Goal: Task Accomplishment & Management: Use online tool/utility

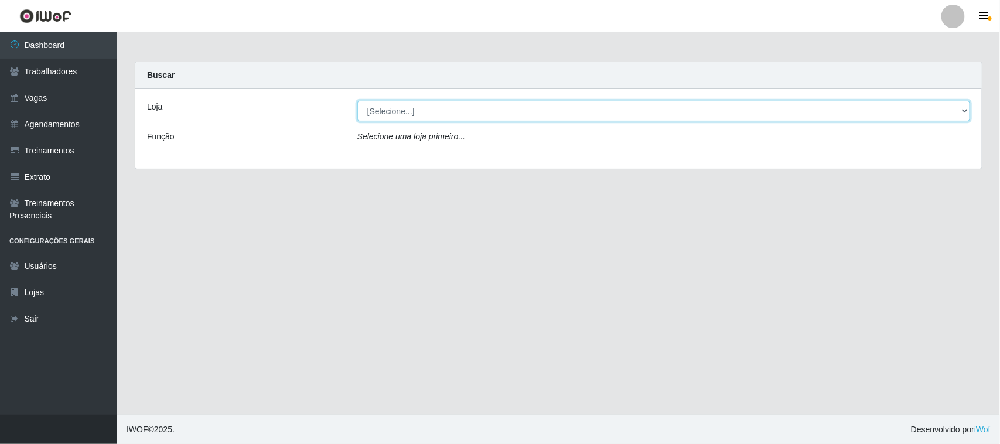
drag, startPoint x: 593, startPoint y: 113, endPoint x: 599, endPoint y: 121, distance: 10.0
click at [596, 118] on select "[Selecione...] Nordestão - [GEOGRAPHIC_DATA]" at bounding box center [663, 111] width 613 height 21
select select "382"
click at [357, 101] on select "[Selecione...] Nordestão - [GEOGRAPHIC_DATA]" at bounding box center [663, 111] width 613 height 21
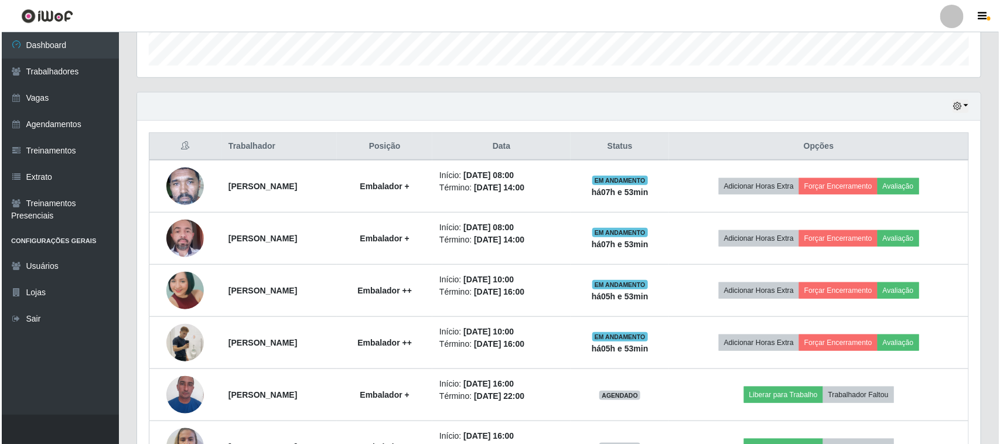
scroll to position [439, 0]
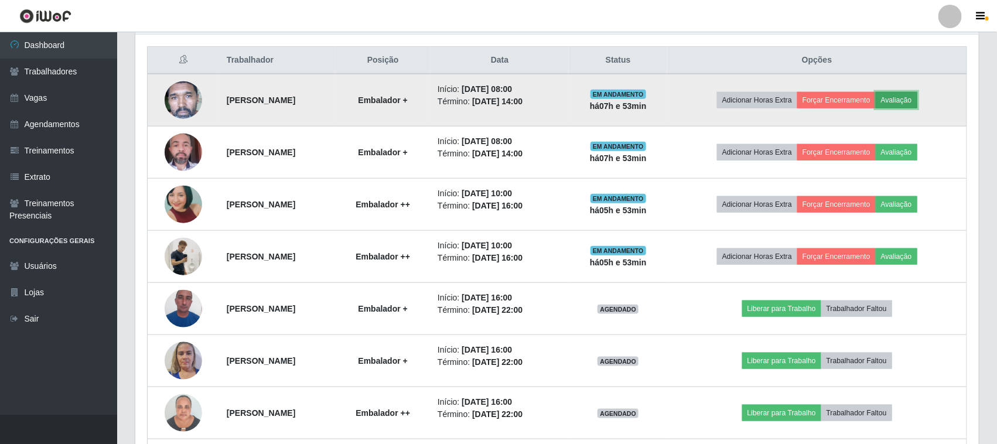
click at [906, 103] on button "Avaliação" at bounding box center [897, 100] width 42 height 16
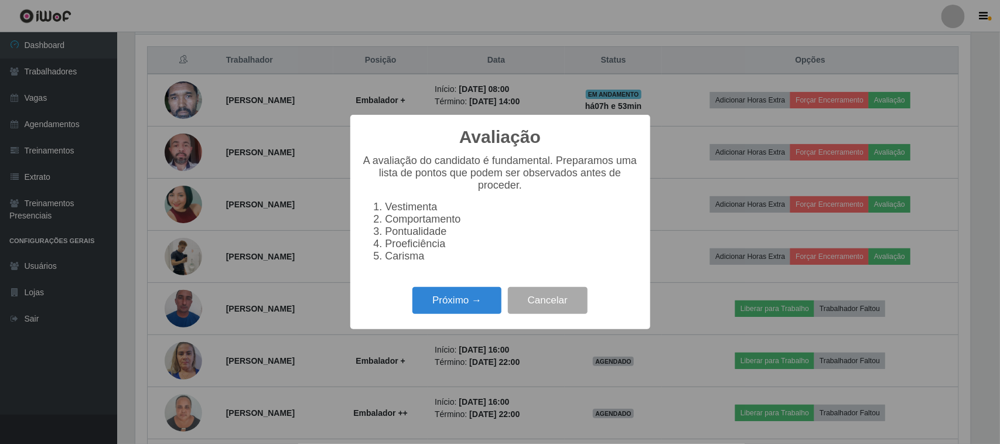
scroll to position [244, 835]
click at [452, 302] on button "Próximo →" at bounding box center [456, 301] width 89 height 28
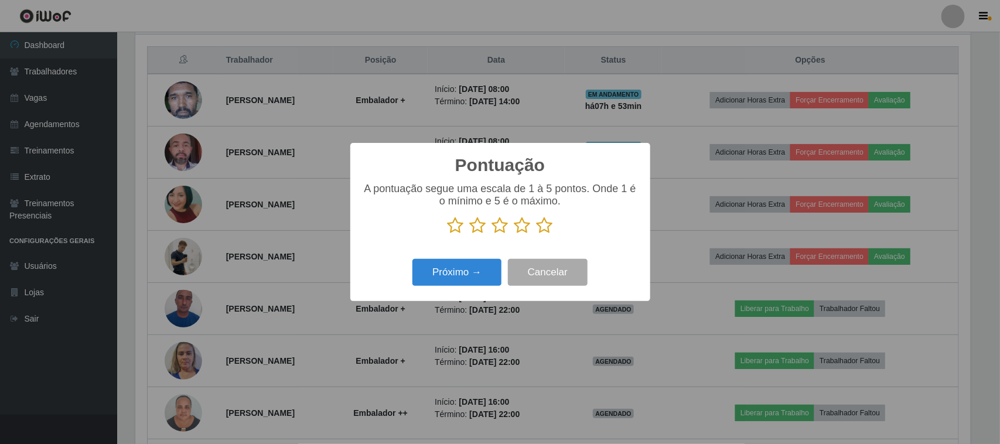
click at [544, 227] on icon at bounding box center [545, 226] width 16 height 18
click at [537, 234] on input "radio" at bounding box center [537, 234] width 0 height 0
click at [429, 281] on button "Próximo →" at bounding box center [456, 273] width 89 height 28
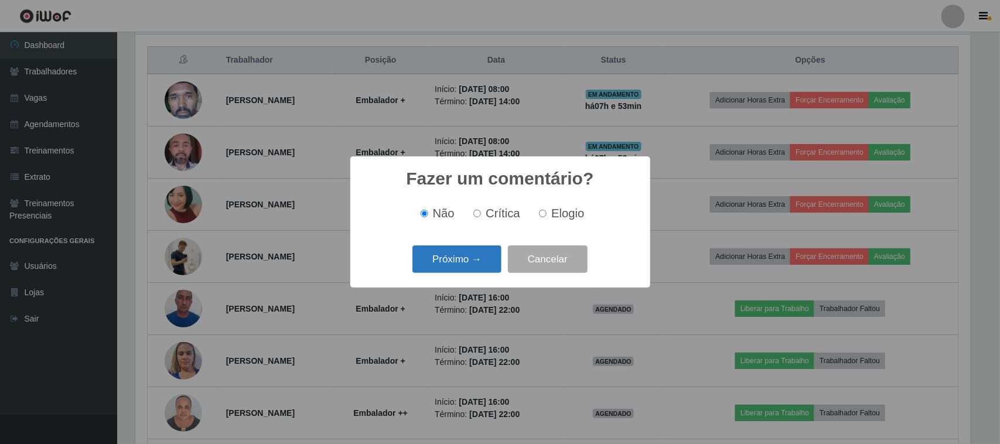
click at [466, 253] on button "Próximo →" at bounding box center [456, 259] width 89 height 28
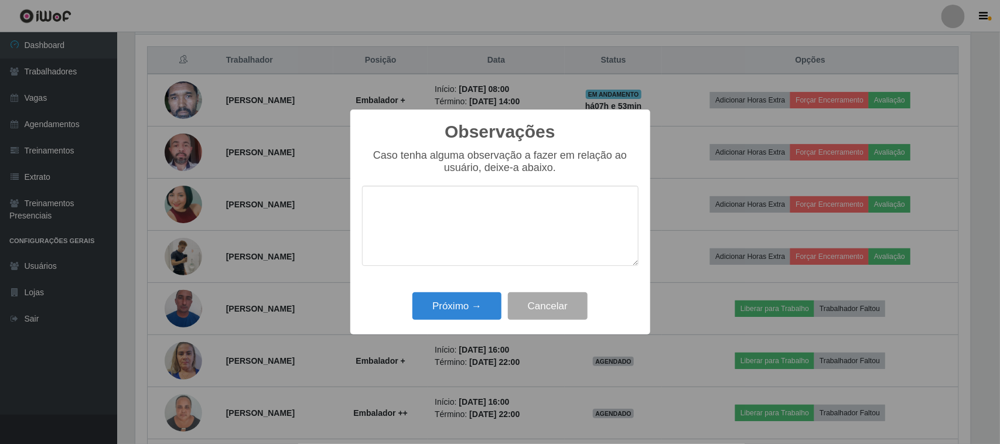
click at [467, 224] on textarea at bounding box center [500, 226] width 276 height 80
click at [621, 211] on textarea "Colaborador desempenhou um bom trabalho" at bounding box center [500, 226] width 276 height 80
drag, startPoint x: 619, startPoint y: 207, endPoint x: 367, endPoint y: 209, distance: 251.9
click at [367, 209] on textarea "Colaborador desempenhou um bom trabalho." at bounding box center [500, 226] width 276 height 80
type textarea "Colaborador desempenhou um bom trabalho."
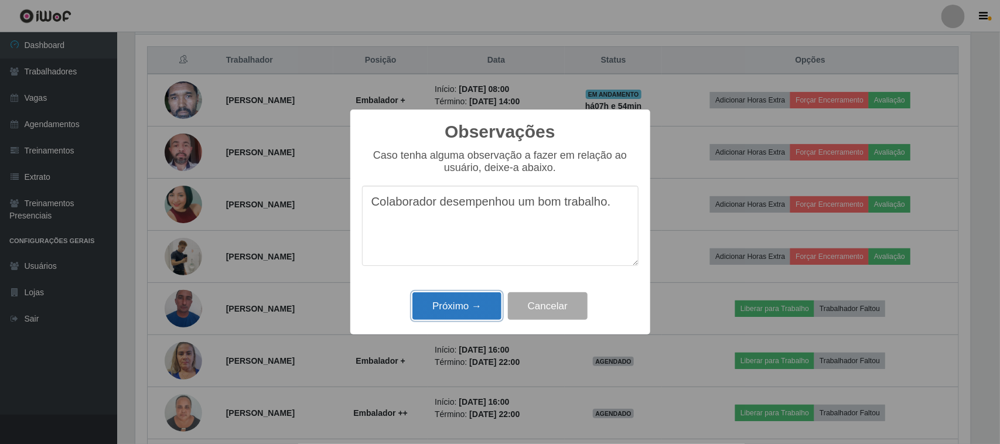
click at [466, 308] on button "Próximo →" at bounding box center [456, 306] width 89 height 28
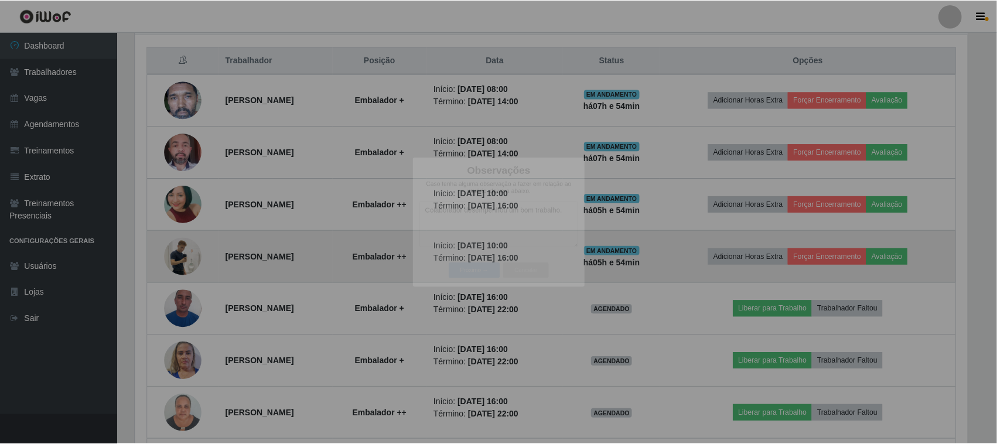
scroll to position [244, 844]
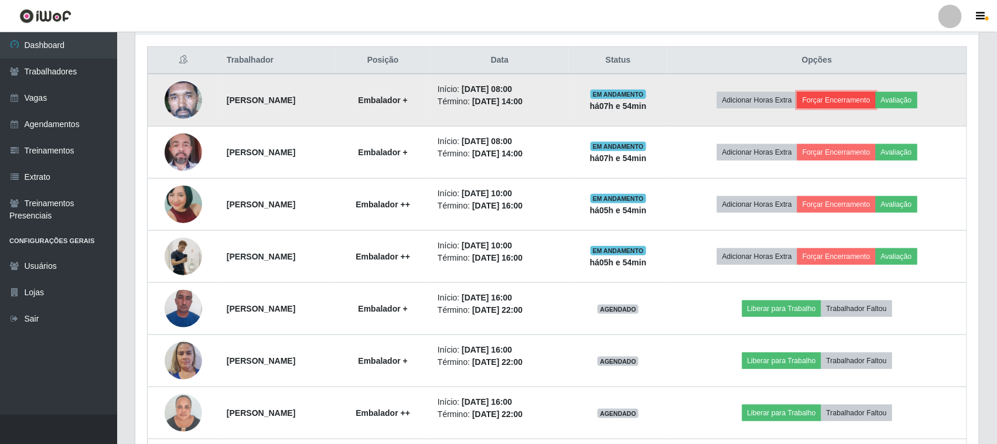
click at [850, 100] on button "Forçar Encerramento" at bounding box center [836, 100] width 78 height 16
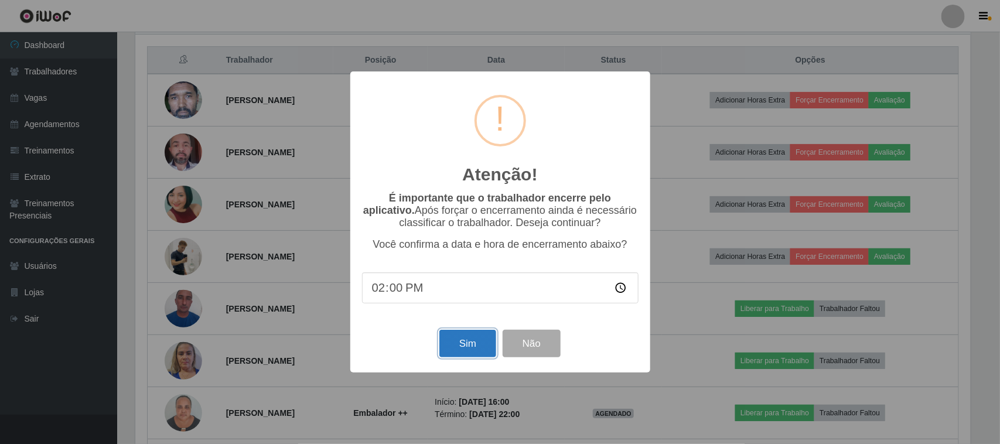
click at [474, 349] on button "Sim" at bounding box center [467, 344] width 57 height 28
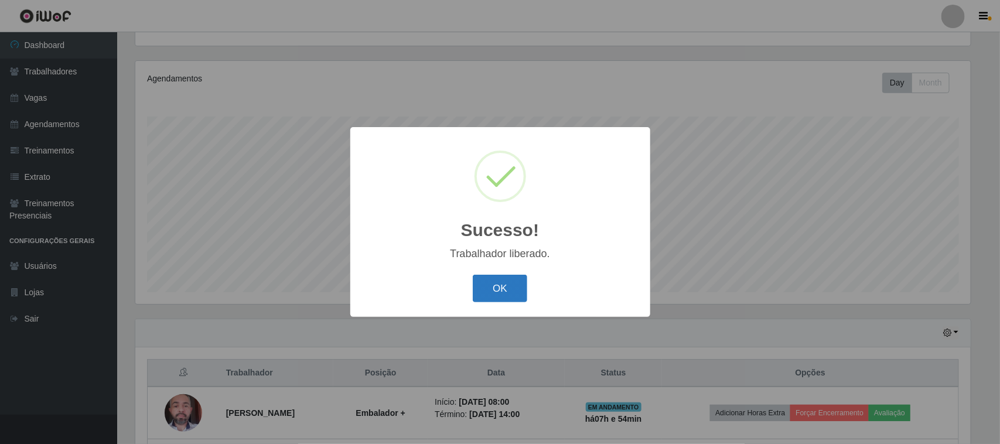
click at [498, 291] on button "OK" at bounding box center [500, 289] width 54 height 28
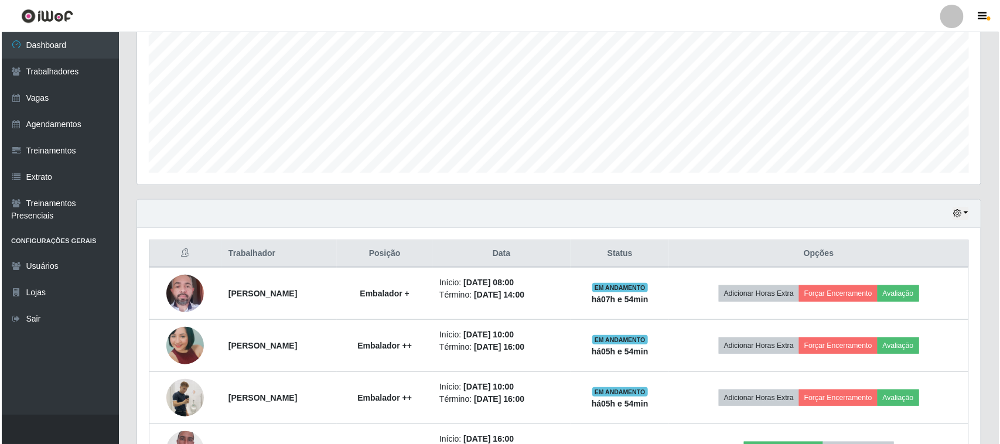
scroll to position [419, 0]
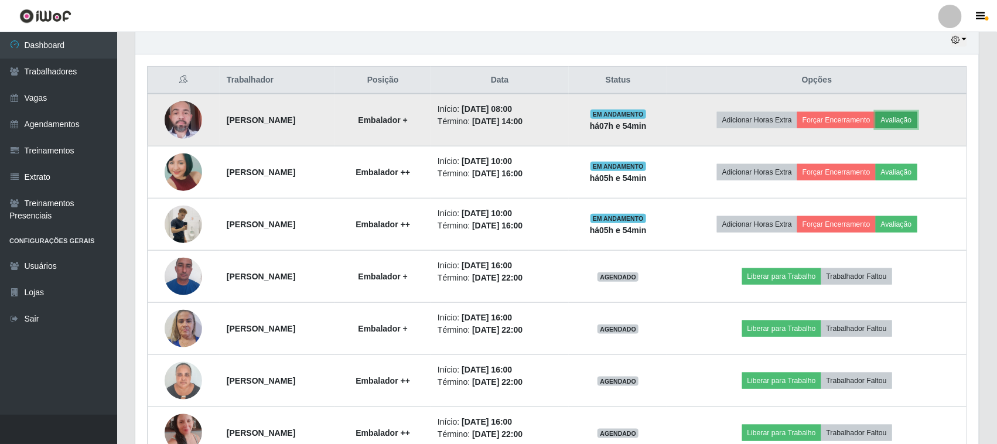
click at [913, 124] on button "Avaliação" at bounding box center [897, 120] width 42 height 16
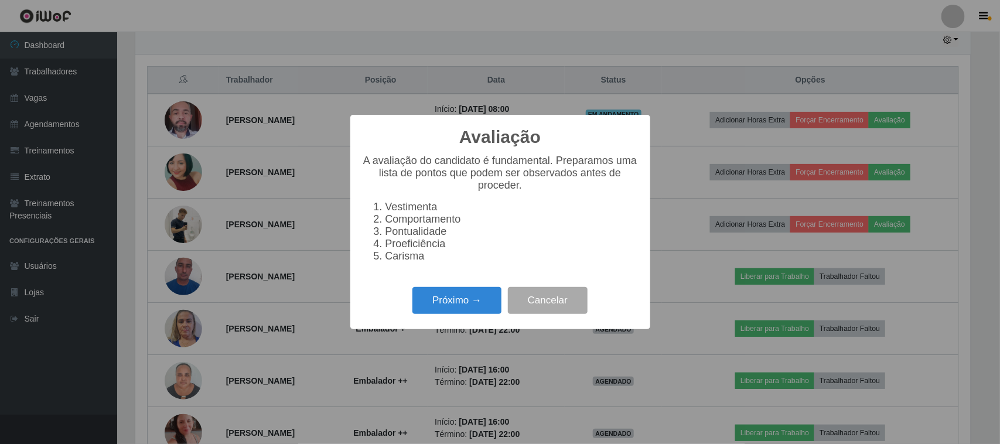
scroll to position [244, 835]
drag, startPoint x: 469, startPoint y: 310, endPoint x: 476, endPoint y: 305, distance: 9.6
click at [476, 305] on button "Próximo →" at bounding box center [456, 301] width 89 height 28
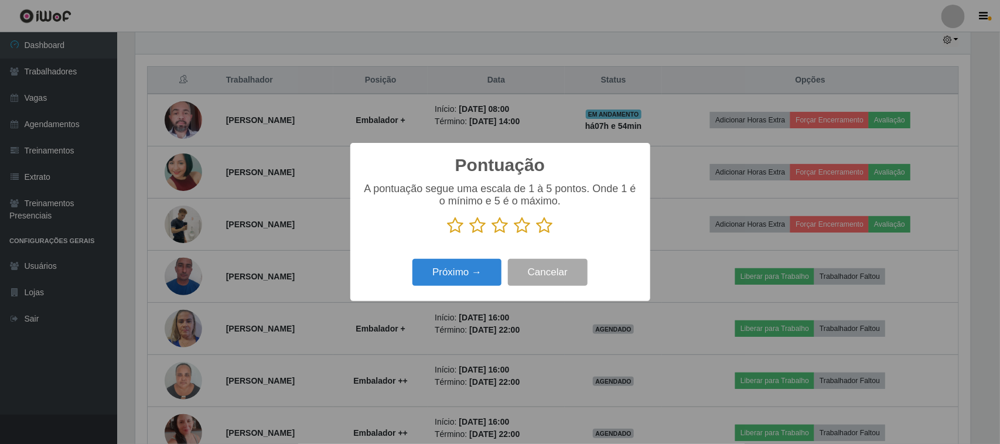
drag, startPoint x: 551, startPoint y: 230, endPoint x: 542, endPoint y: 236, distance: 10.4
click at [549, 230] on icon at bounding box center [545, 226] width 16 height 18
click at [537, 234] on input "radio" at bounding box center [537, 234] width 0 height 0
click at [474, 267] on button "Próximo →" at bounding box center [456, 273] width 89 height 28
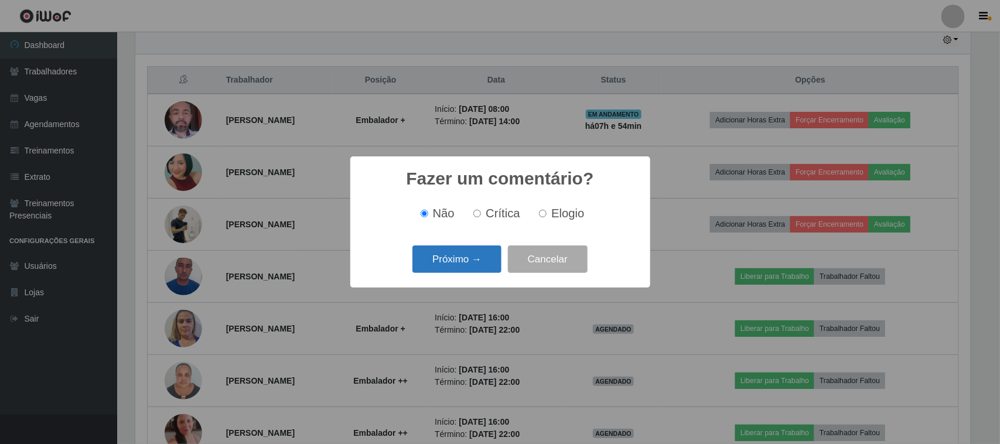
drag, startPoint x: 482, startPoint y: 258, endPoint x: 495, endPoint y: 259, distance: 12.9
click at [495, 259] on button "Próximo →" at bounding box center [456, 259] width 89 height 28
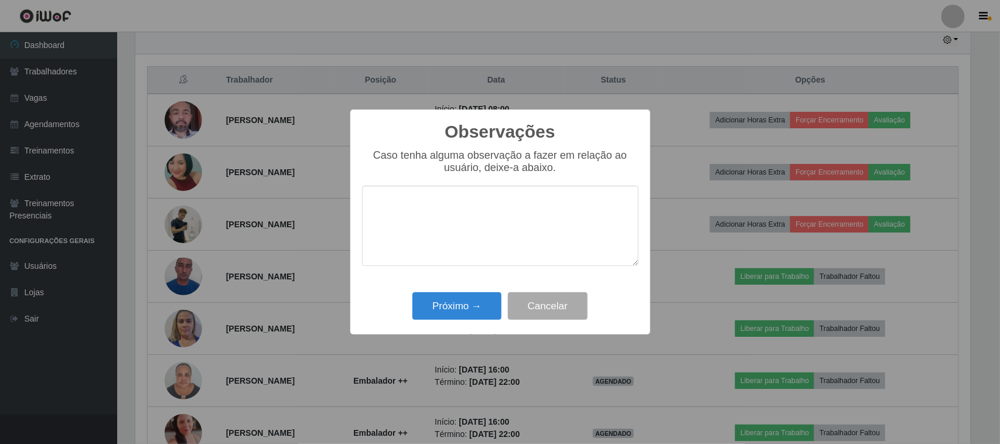
click at [522, 232] on textarea at bounding box center [500, 226] width 276 height 80
type textarea "Colaborador desempenhou um bom trabalho."
click at [467, 306] on button "Próximo →" at bounding box center [456, 306] width 89 height 28
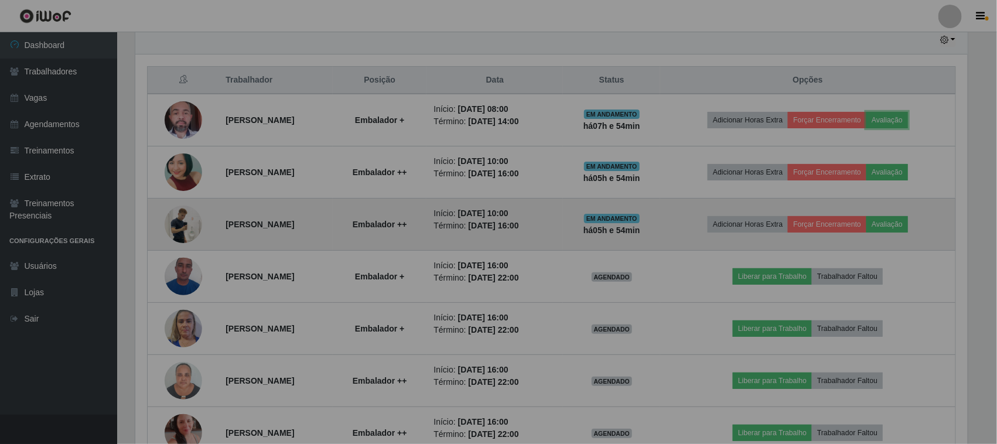
scroll to position [244, 844]
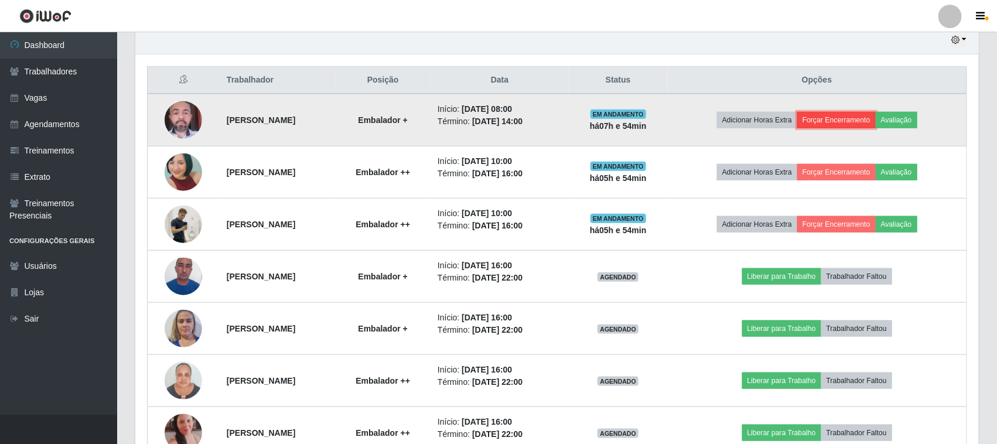
click at [866, 122] on button "Forçar Encerramento" at bounding box center [836, 120] width 78 height 16
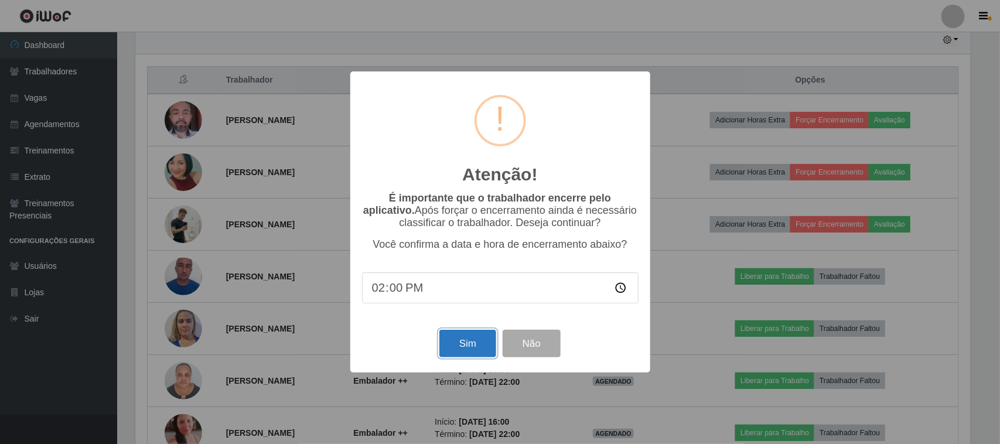
click at [463, 342] on button "Sim" at bounding box center [467, 344] width 57 height 28
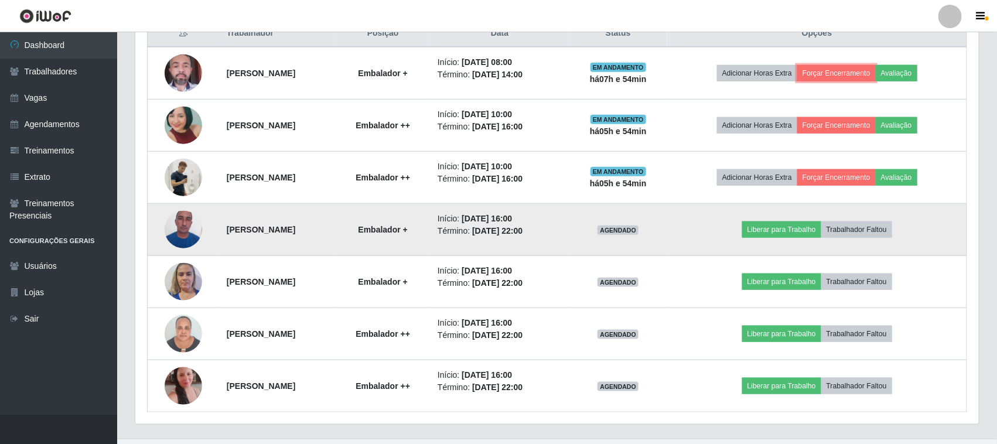
scroll to position [0, 0]
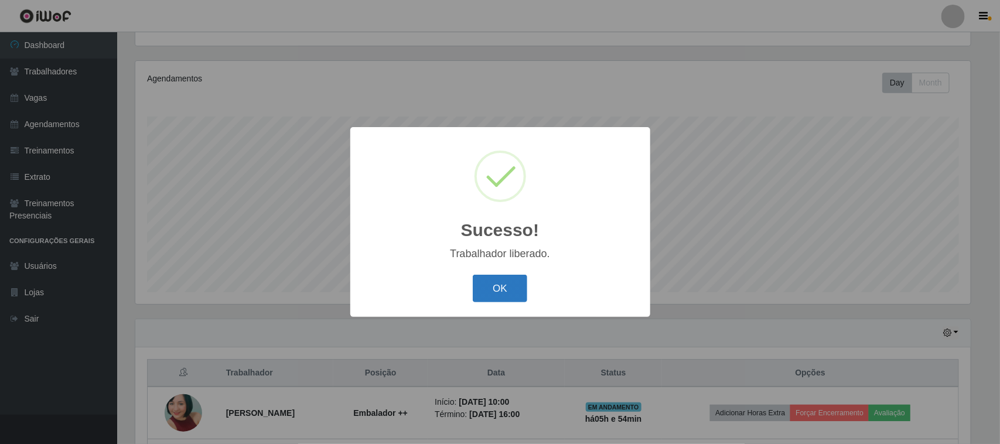
click at [504, 291] on button "OK" at bounding box center [500, 289] width 54 height 28
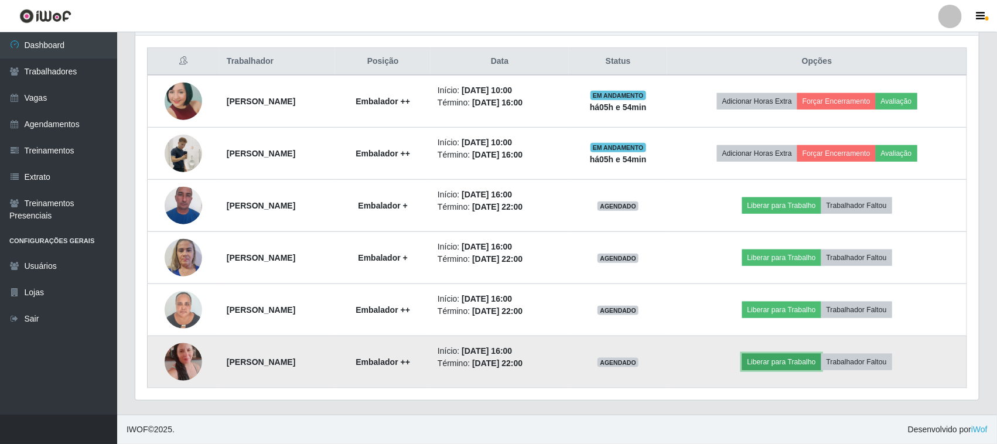
click at [809, 364] on button "Liberar para Trabalho" at bounding box center [781, 362] width 79 height 16
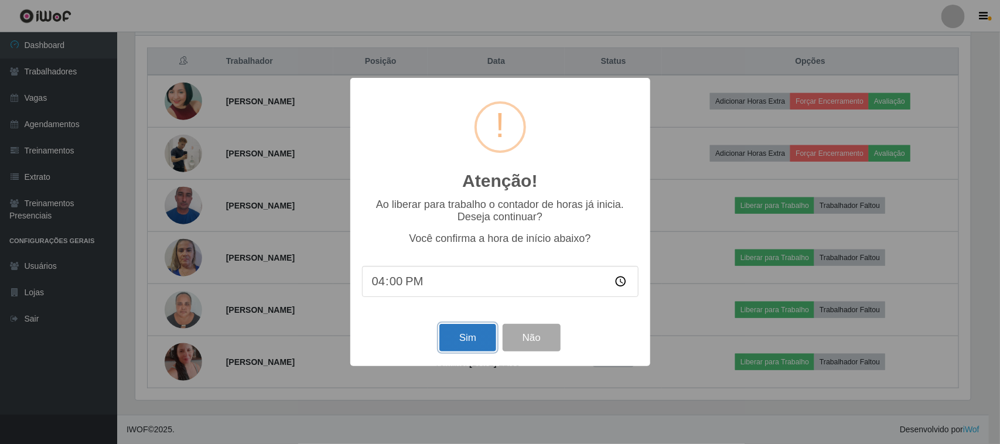
click at [482, 339] on button "Sim" at bounding box center [467, 338] width 57 height 28
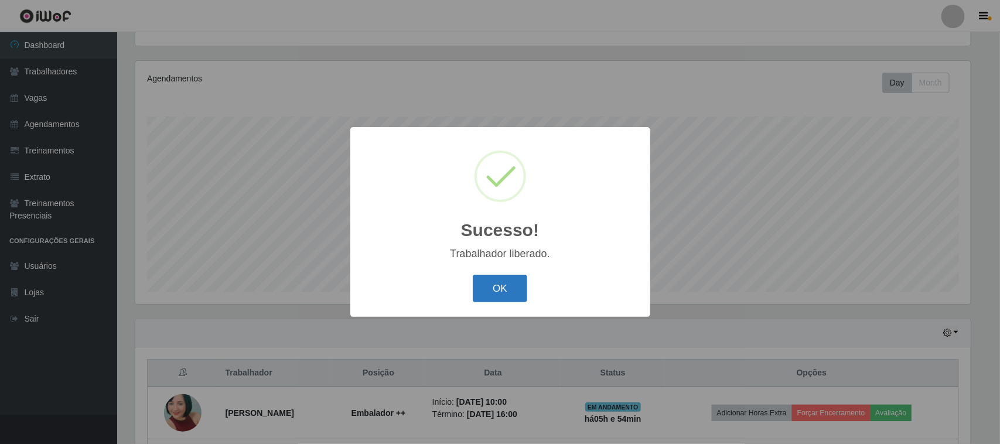
click at [508, 294] on button "OK" at bounding box center [500, 289] width 54 height 28
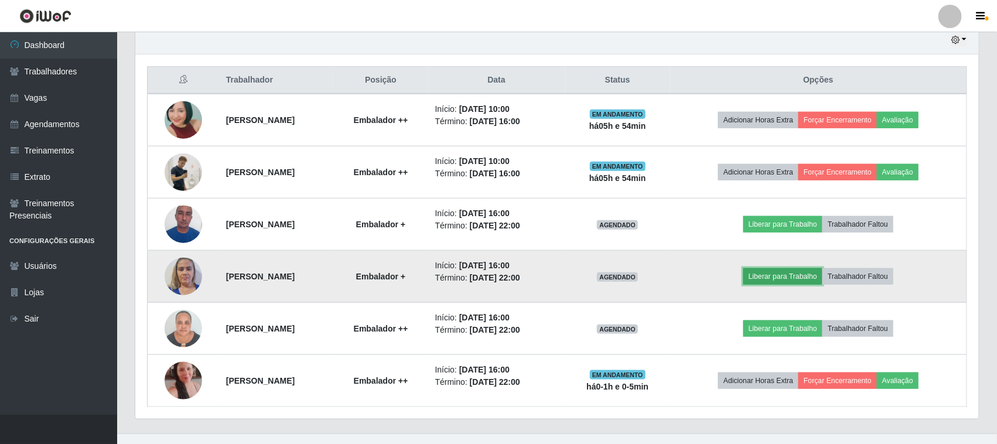
click at [800, 281] on button "Liberar para Trabalho" at bounding box center [782, 276] width 79 height 16
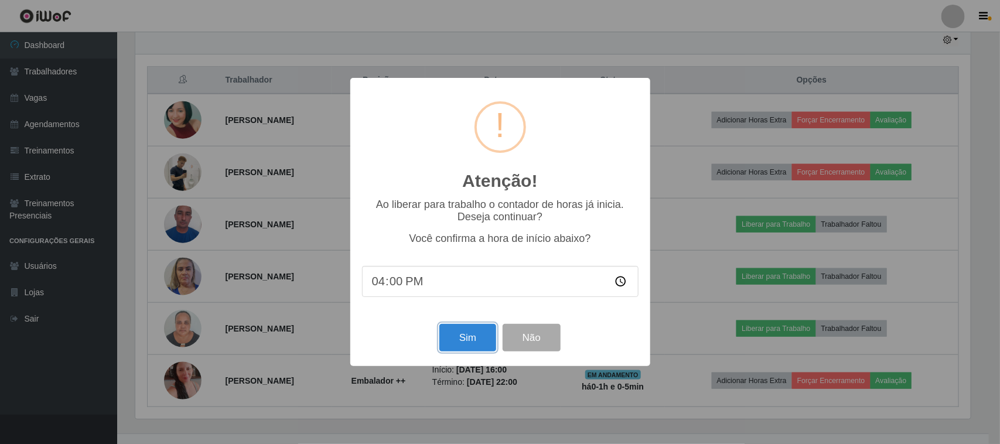
drag, startPoint x: 456, startPoint y: 342, endPoint x: 473, endPoint y: 341, distance: 17.0
click at [461, 342] on button "Sim" at bounding box center [467, 338] width 57 height 28
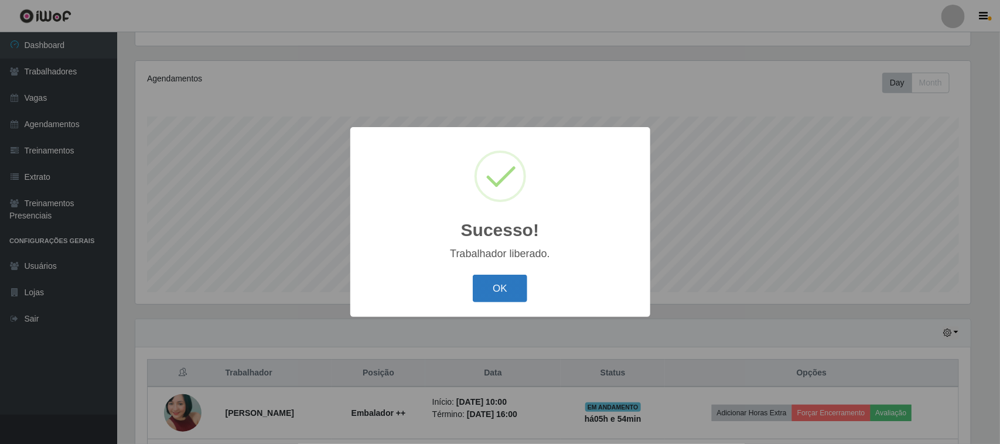
click at [501, 289] on button "OK" at bounding box center [500, 289] width 54 height 28
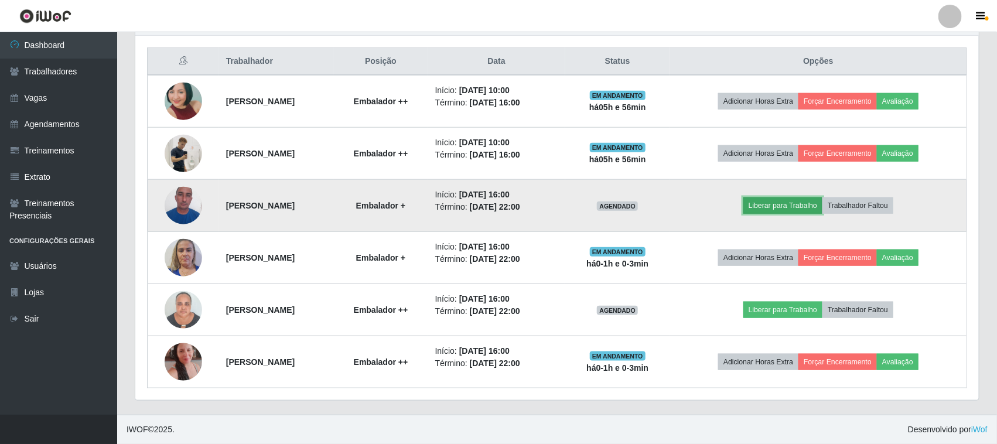
click at [797, 204] on button "Liberar para Trabalho" at bounding box center [782, 205] width 79 height 16
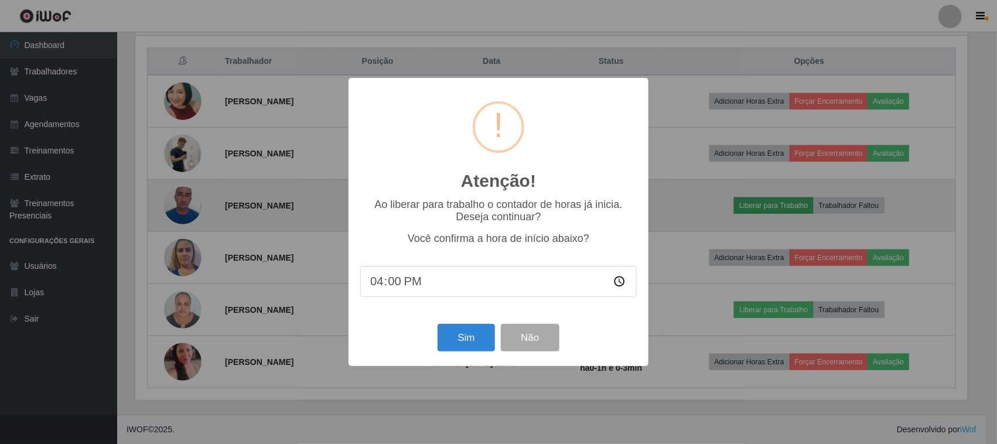
scroll to position [244, 835]
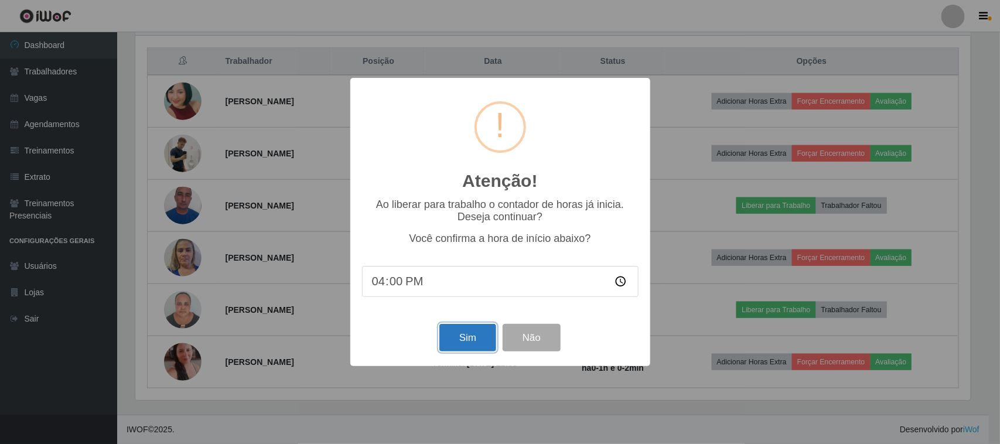
click at [466, 346] on button "Sim" at bounding box center [467, 338] width 57 height 28
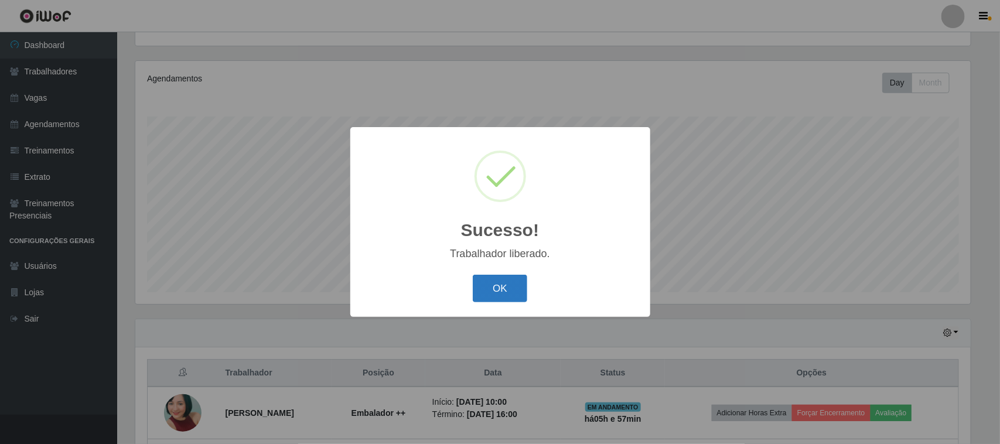
click at [514, 290] on button "OK" at bounding box center [500, 289] width 54 height 28
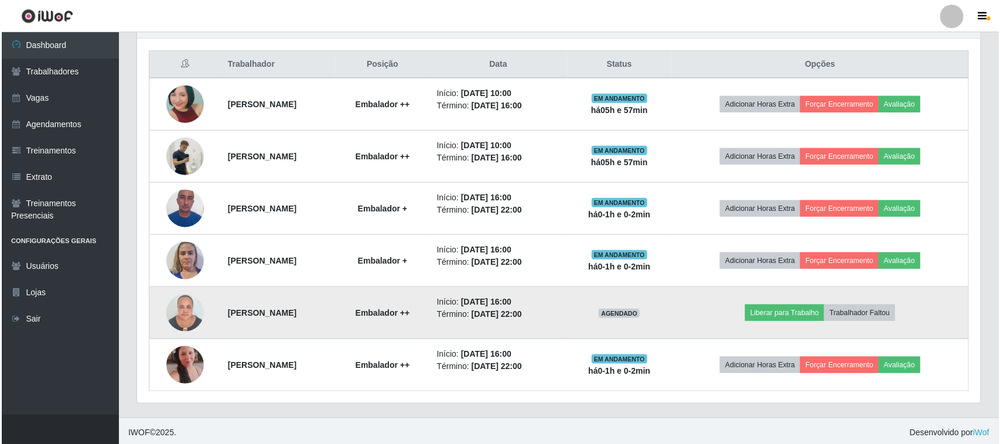
scroll to position [440, 0]
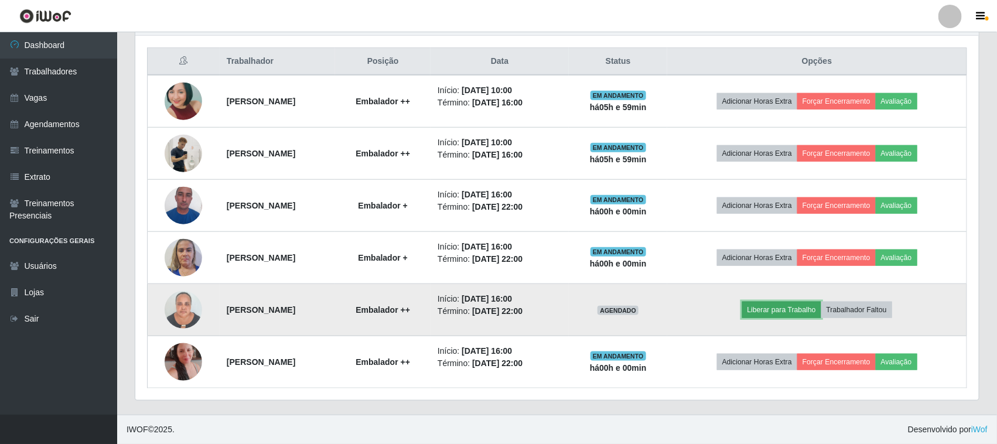
click at [795, 303] on button "Liberar para Trabalho" at bounding box center [781, 310] width 79 height 16
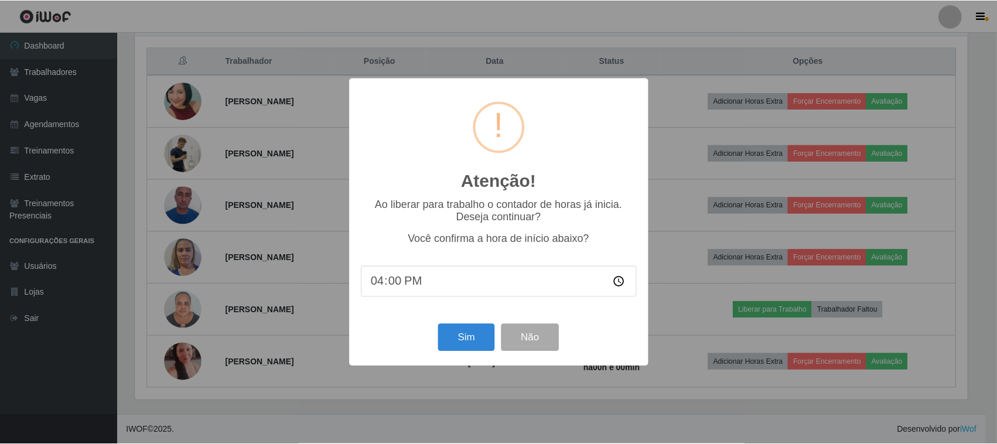
scroll to position [244, 835]
click at [472, 340] on button "Sim" at bounding box center [467, 338] width 57 height 28
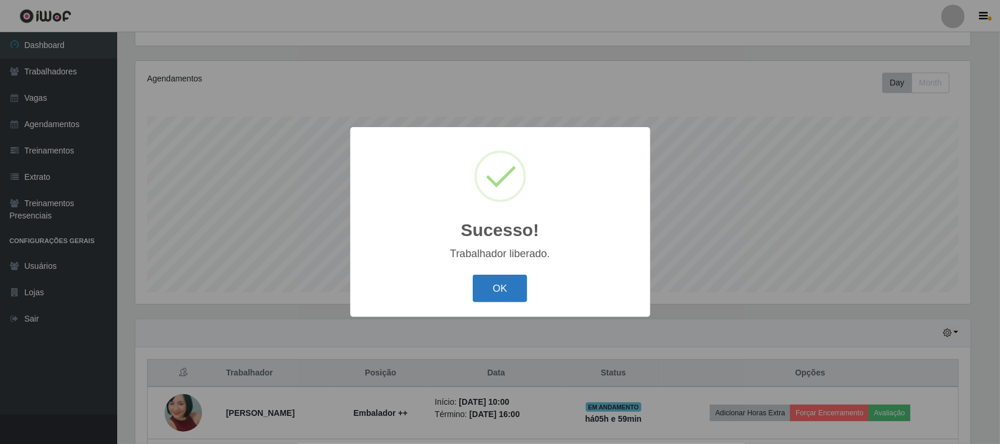
click at [502, 289] on button "OK" at bounding box center [500, 289] width 54 height 28
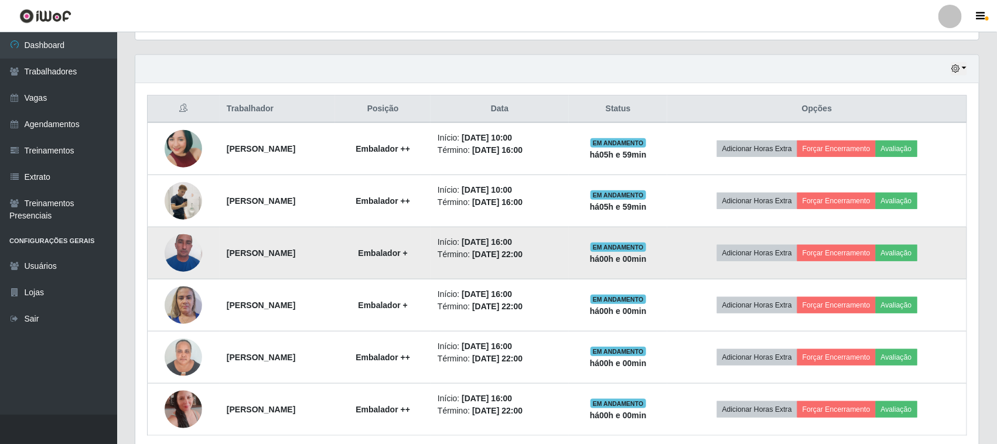
scroll to position [440, 0]
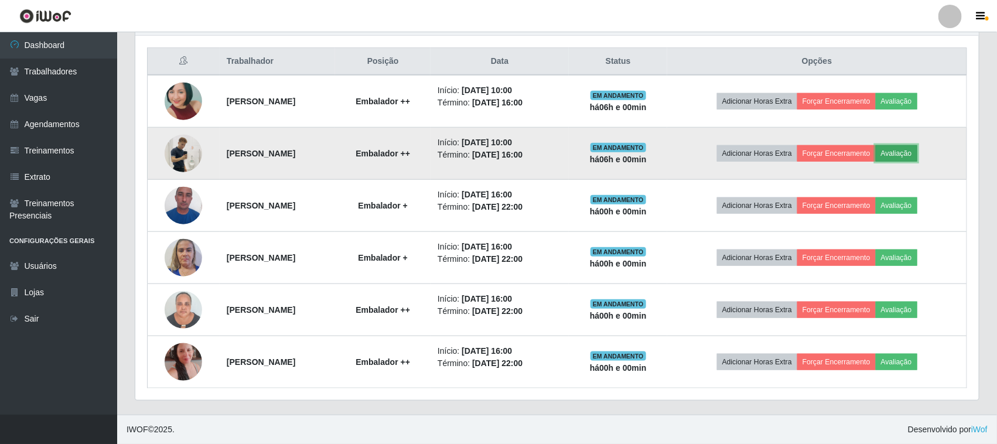
click at [917, 156] on button "Avaliação" at bounding box center [897, 153] width 42 height 16
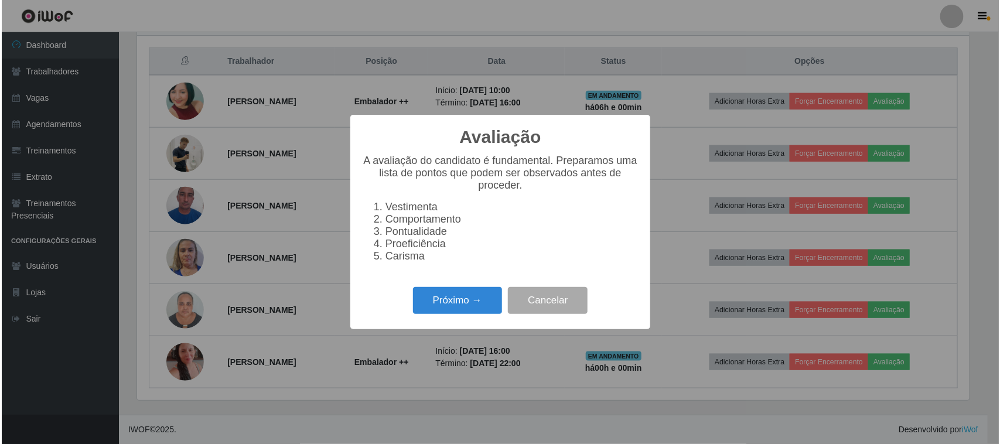
scroll to position [244, 835]
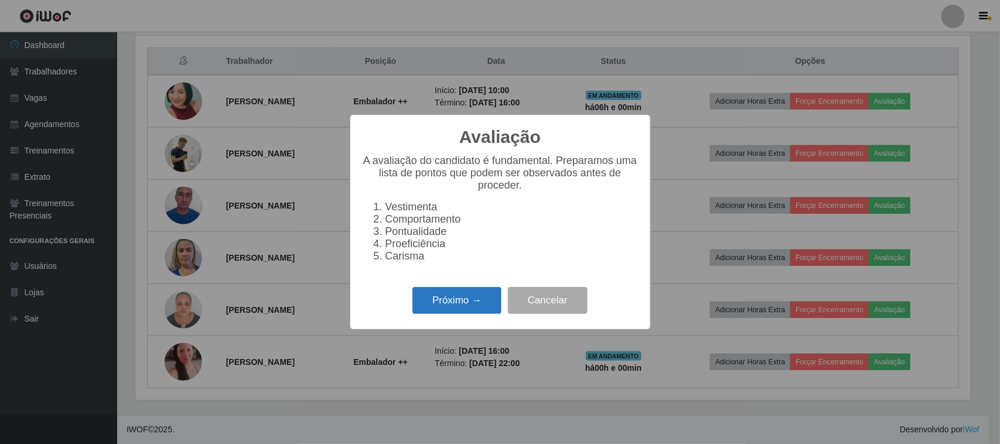
click at [476, 312] on button "Próximo →" at bounding box center [456, 301] width 89 height 28
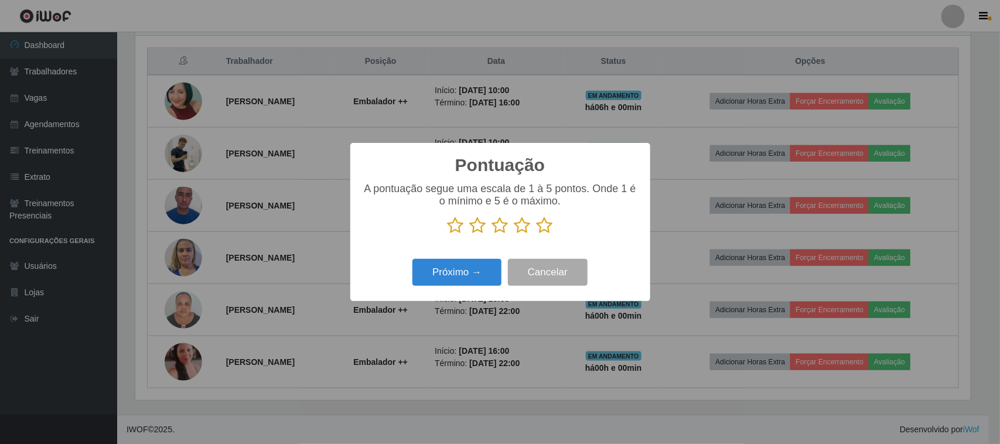
drag, startPoint x: 549, startPoint y: 228, endPoint x: 531, endPoint y: 252, distance: 29.6
click at [548, 228] on icon at bounding box center [545, 226] width 16 height 18
click at [537, 234] on input "radio" at bounding box center [537, 234] width 0 height 0
click at [493, 276] on button "Próximo →" at bounding box center [456, 273] width 89 height 28
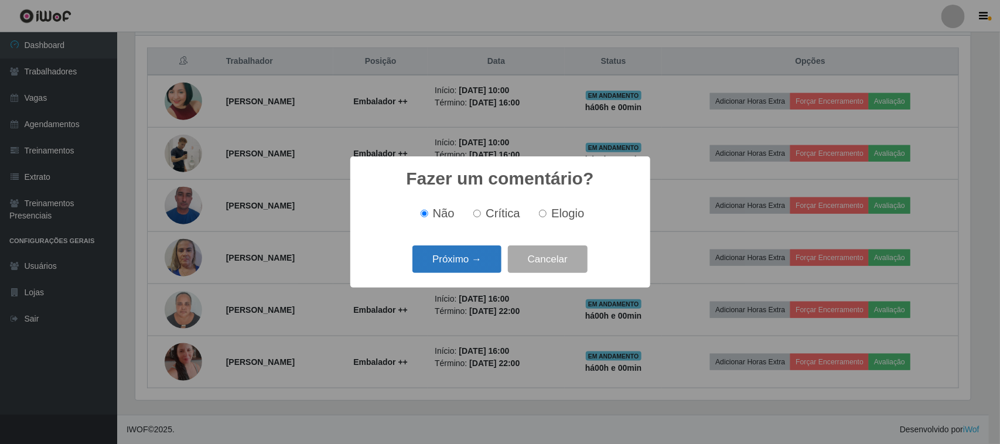
click at [481, 250] on button "Próximo →" at bounding box center [456, 259] width 89 height 28
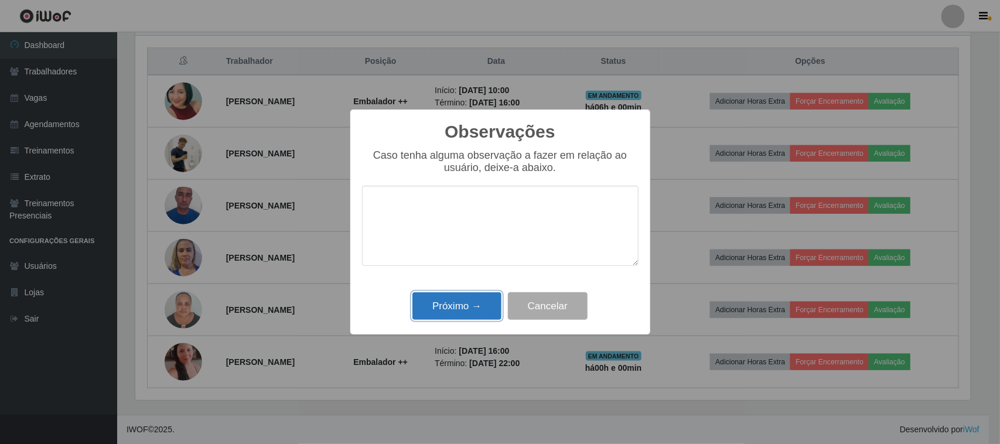
click at [484, 310] on button "Próximo →" at bounding box center [456, 306] width 89 height 28
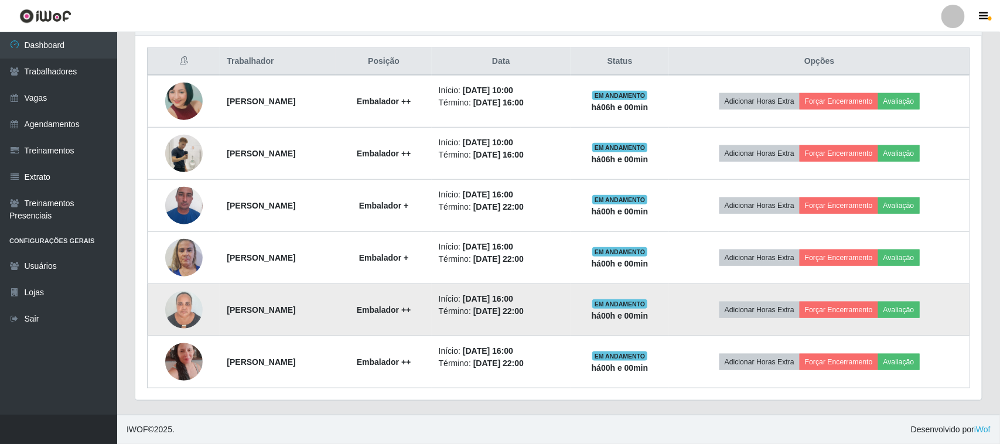
scroll to position [244, 844]
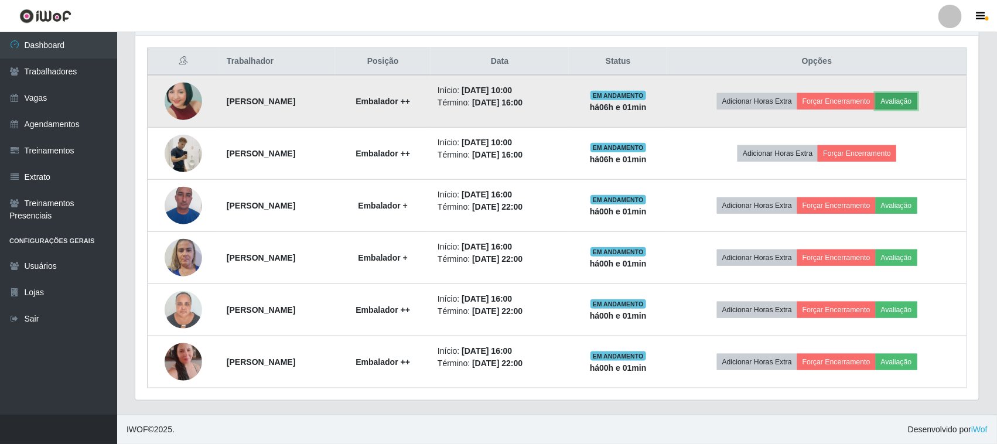
click at [917, 103] on button "Avaliação" at bounding box center [897, 101] width 42 height 16
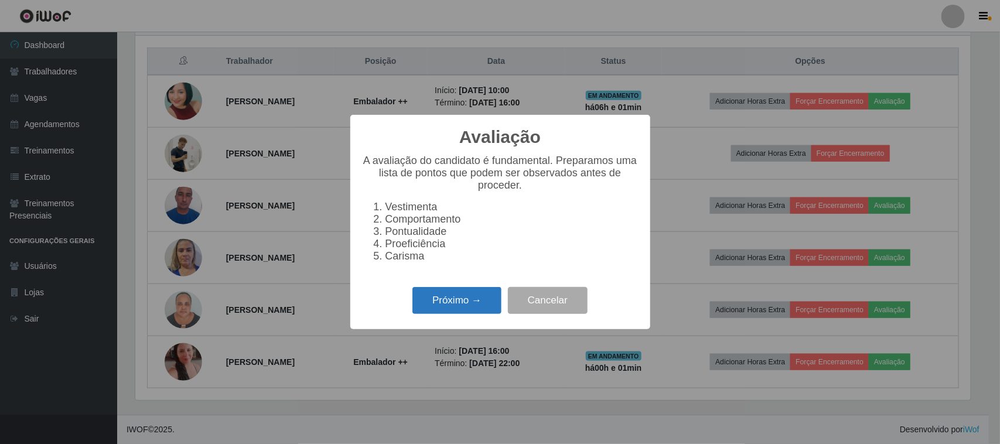
click at [463, 305] on button "Próximo →" at bounding box center [456, 301] width 89 height 28
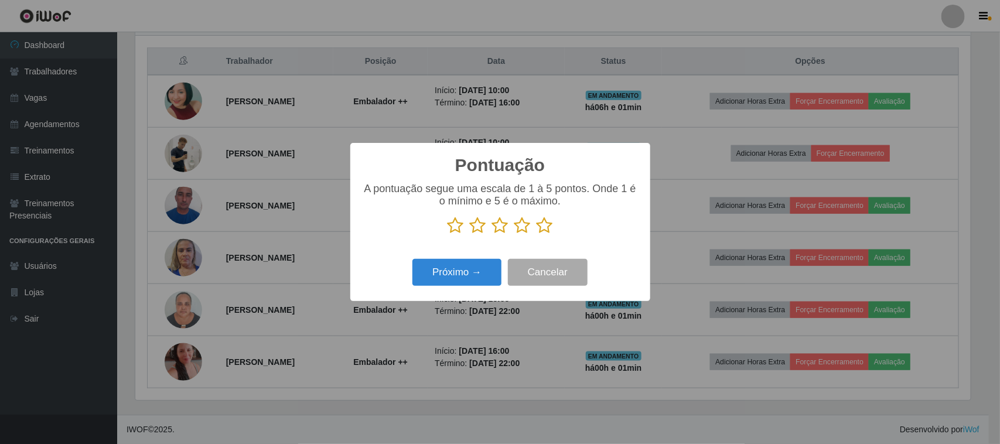
click at [549, 226] on icon at bounding box center [545, 226] width 16 height 18
click at [537, 234] on input "radio" at bounding box center [537, 234] width 0 height 0
click at [476, 279] on button "Próximo →" at bounding box center [456, 273] width 89 height 28
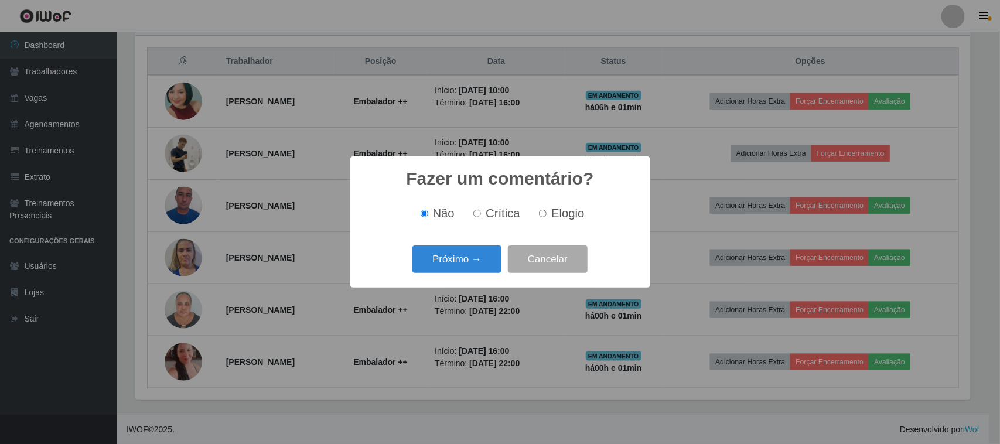
click at [490, 274] on div "Próximo → Cancelar" at bounding box center [500, 259] width 276 height 33
click at [490, 262] on button "Próximo →" at bounding box center [456, 259] width 89 height 28
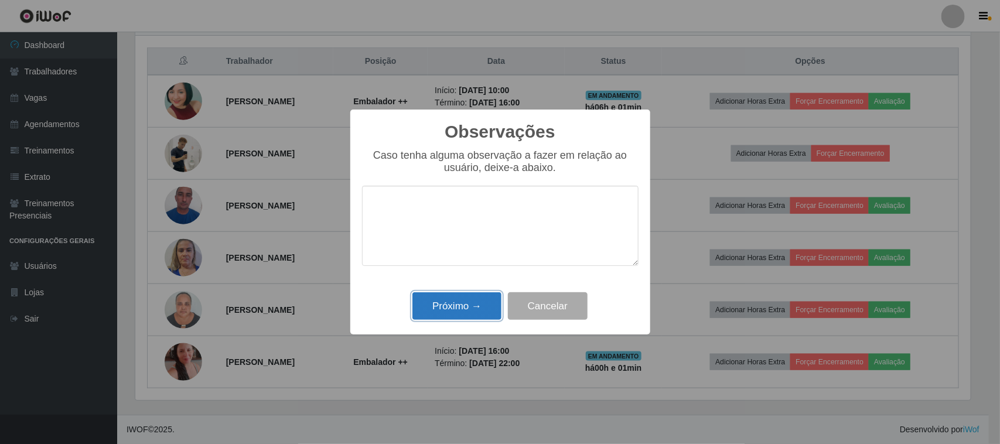
click at [464, 318] on button "Próximo →" at bounding box center [456, 306] width 89 height 28
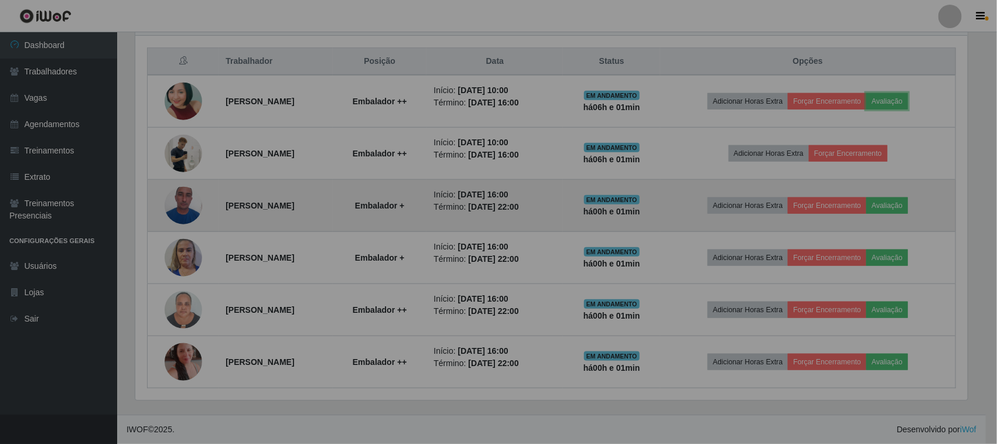
scroll to position [244, 844]
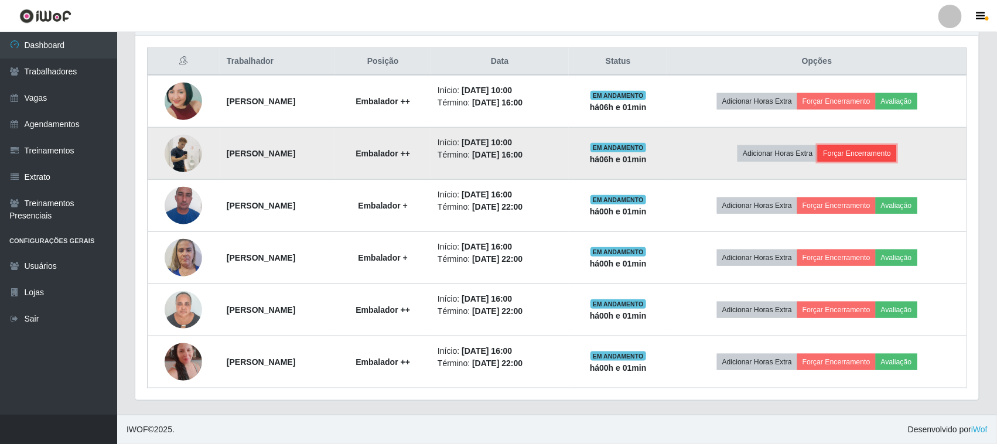
click at [879, 156] on button "Forçar Encerramento" at bounding box center [857, 153] width 78 height 16
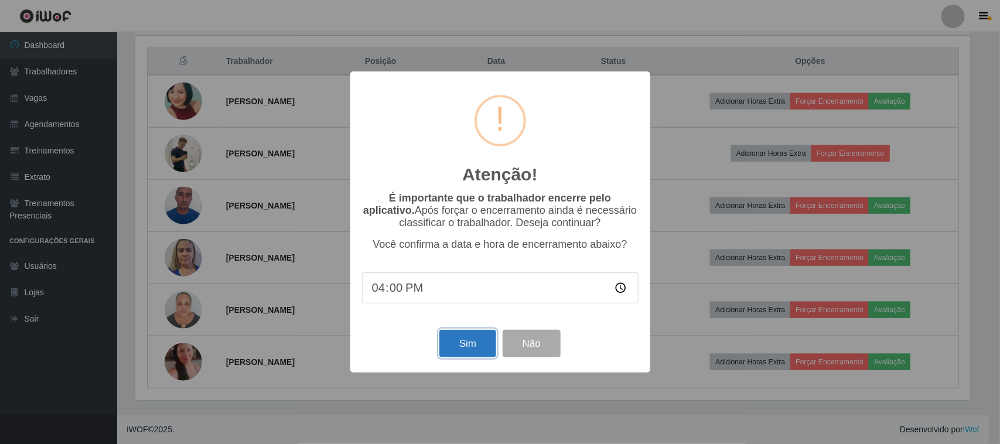
click at [483, 357] on button "Sim" at bounding box center [467, 344] width 57 height 28
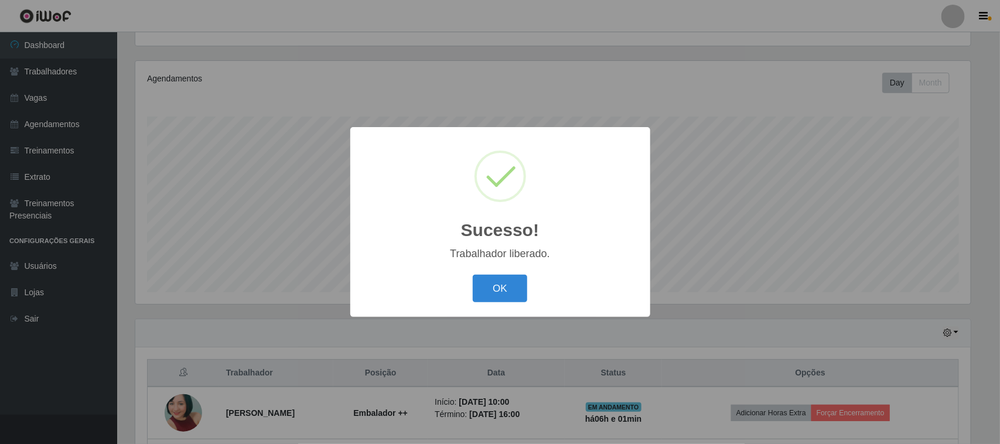
drag, startPoint x: 508, startPoint y: 293, endPoint x: 802, endPoint y: 279, distance: 294.4
click at [515, 291] on button "OK" at bounding box center [500, 289] width 54 height 28
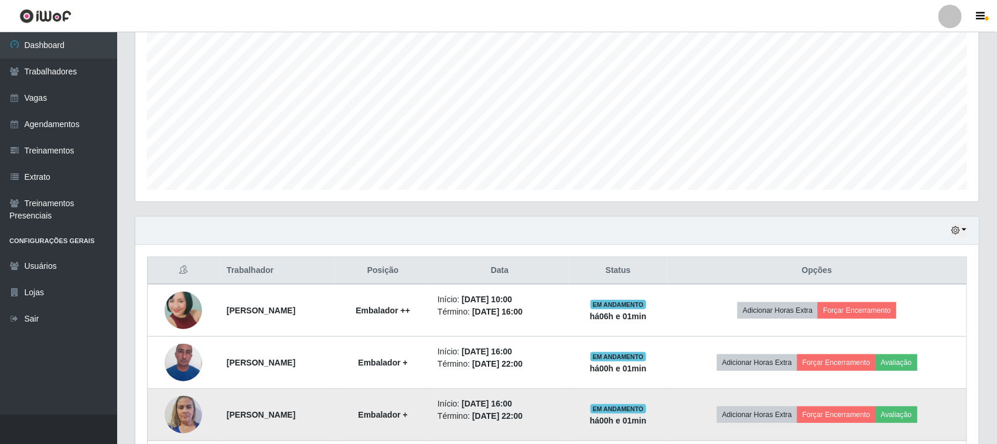
scroll to position [346, 0]
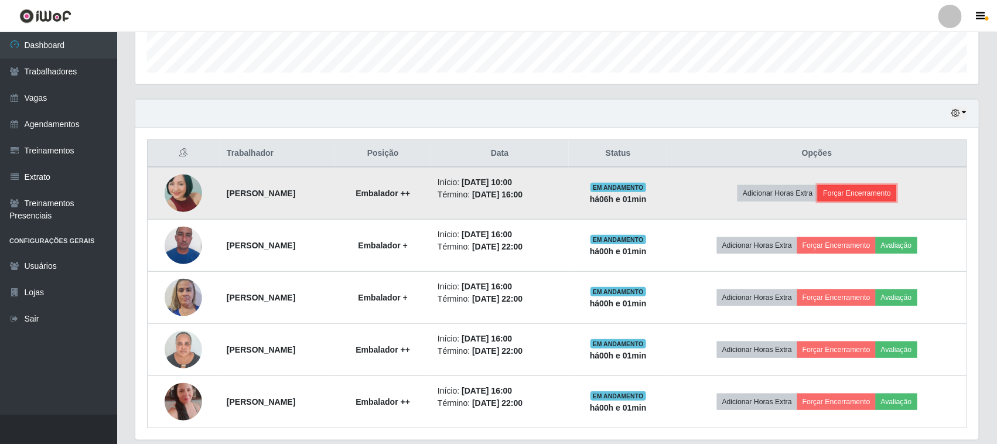
click at [886, 193] on button "Forçar Encerramento" at bounding box center [857, 193] width 78 height 16
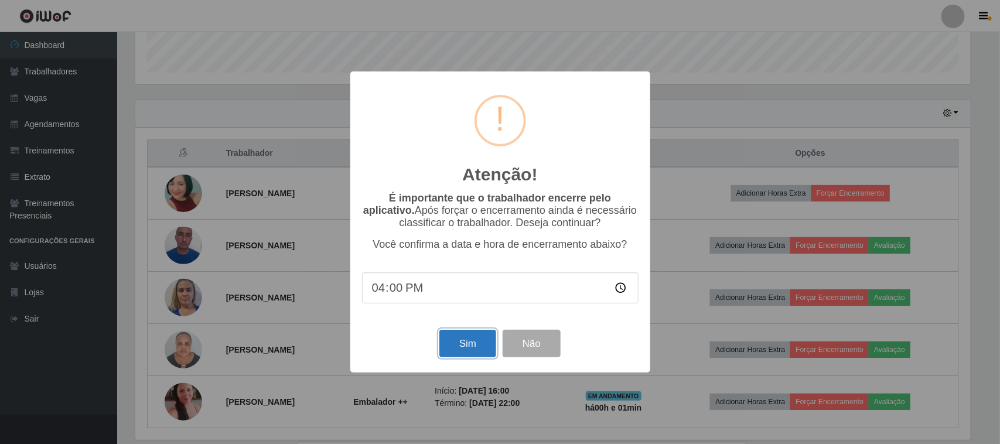
click at [460, 346] on button "Sim" at bounding box center [467, 344] width 57 height 28
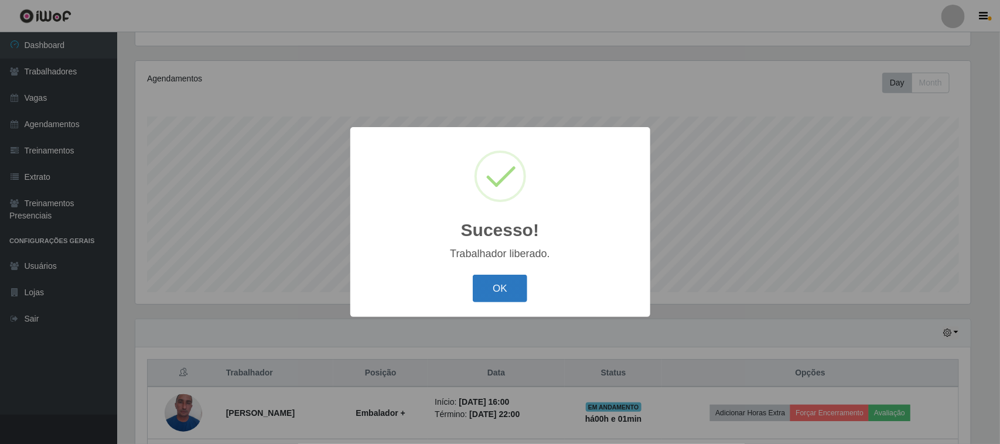
click at [485, 291] on button "OK" at bounding box center [500, 289] width 54 height 28
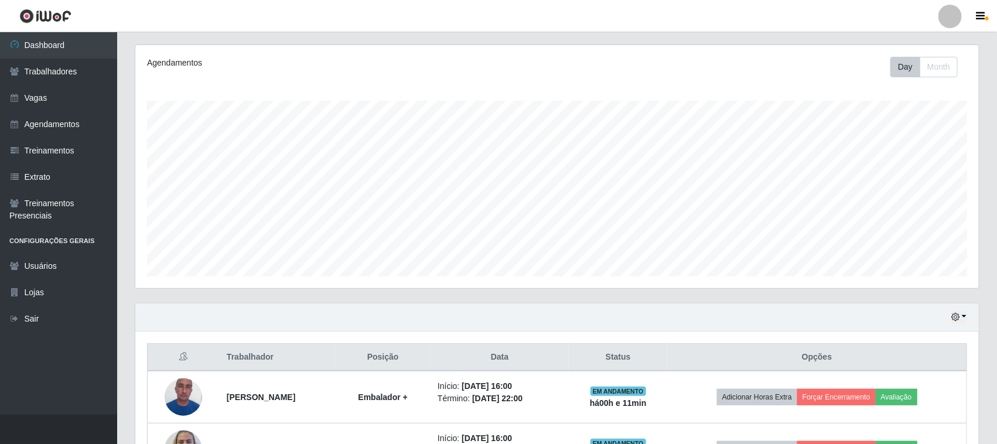
scroll to position [335, 0]
